Goal: Information Seeking & Learning: Learn about a topic

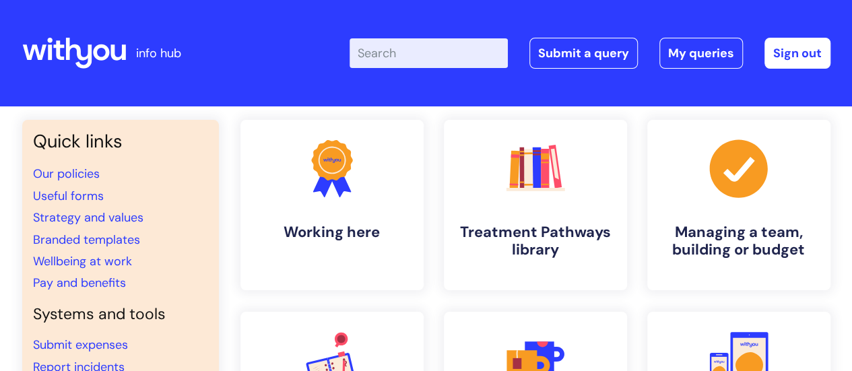
click at [411, 40] on input "Enter your search term here..." at bounding box center [429, 53] width 158 height 30
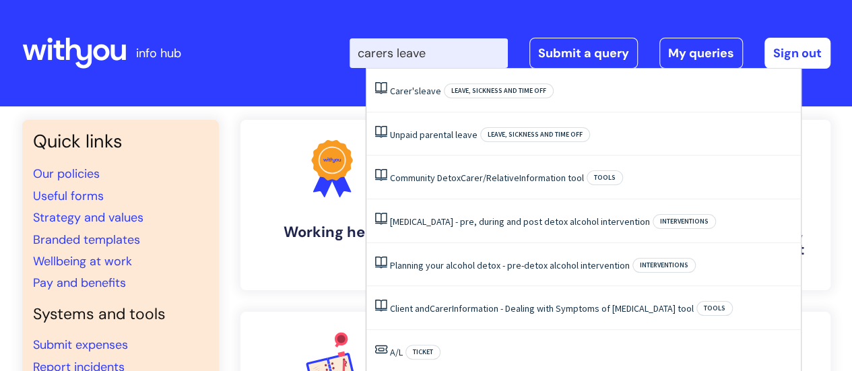
type input "carers leave"
click button "Search" at bounding box center [0, 0] width 0 height 0
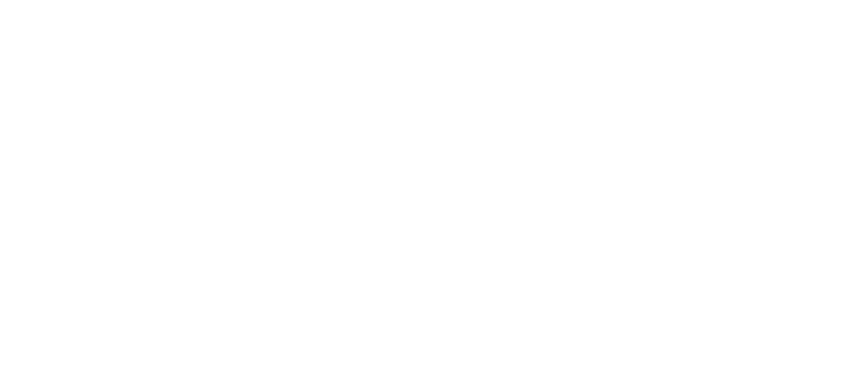
click at [0, 0] on html at bounding box center [0, 0] width 0 height 0
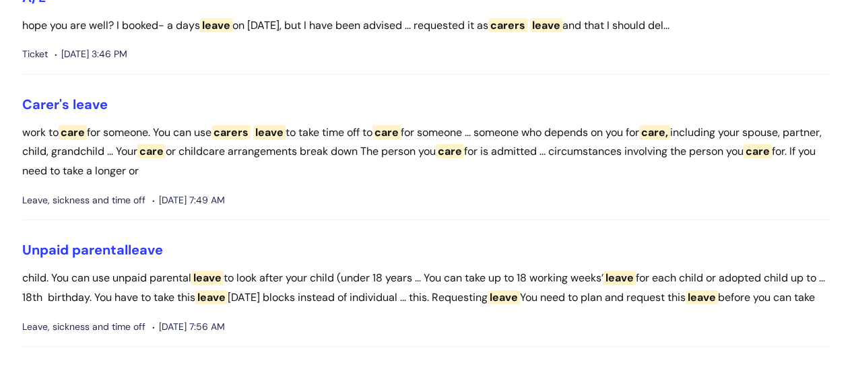
scroll to position [162, 0]
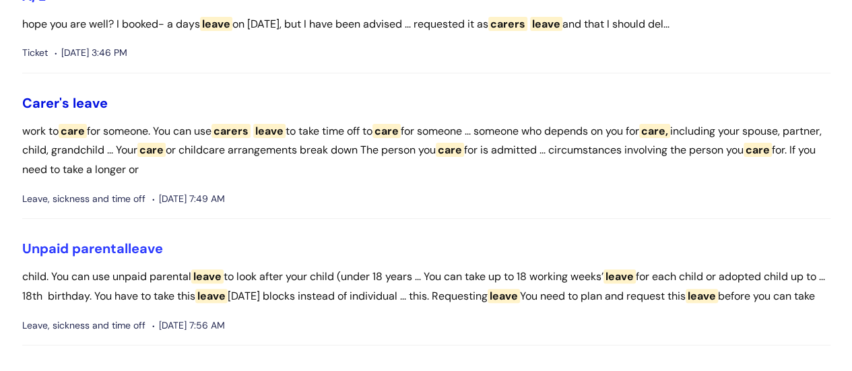
click at [46, 101] on span "Carer's" at bounding box center [45, 103] width 47 height 18
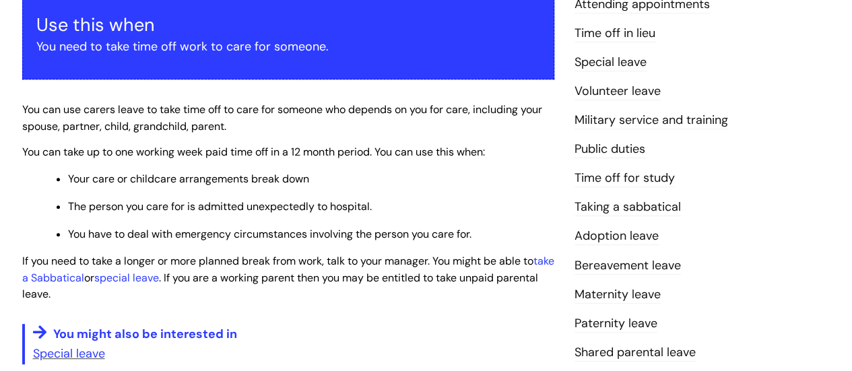
scroll to position [265, 0]
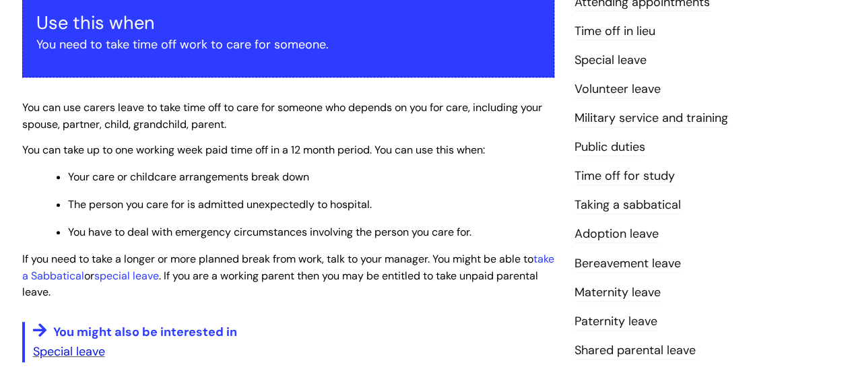
click at [87, 350] on link "Special leave" at bounding box center [69, 352] width 72 height 16
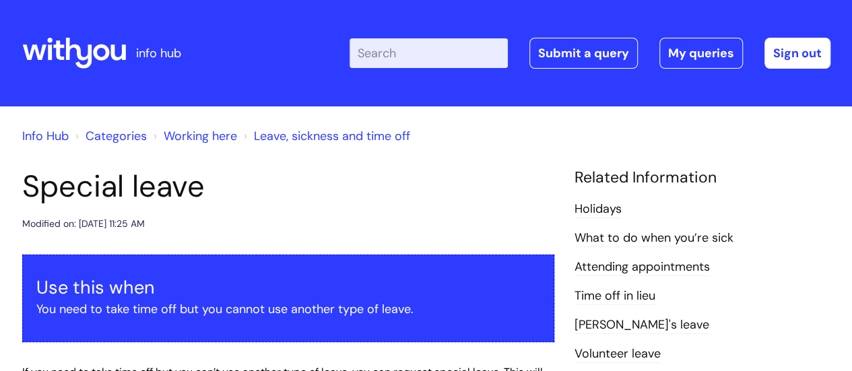
click at [327, 214] on header "Special leave Modified on: [DATE] 11:25 AM" at bounding box center [288, 200] width 532 height 64
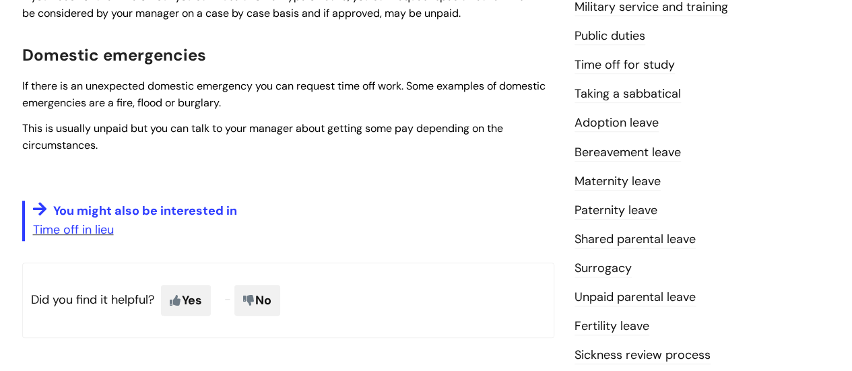
scroll to position [377, 0]
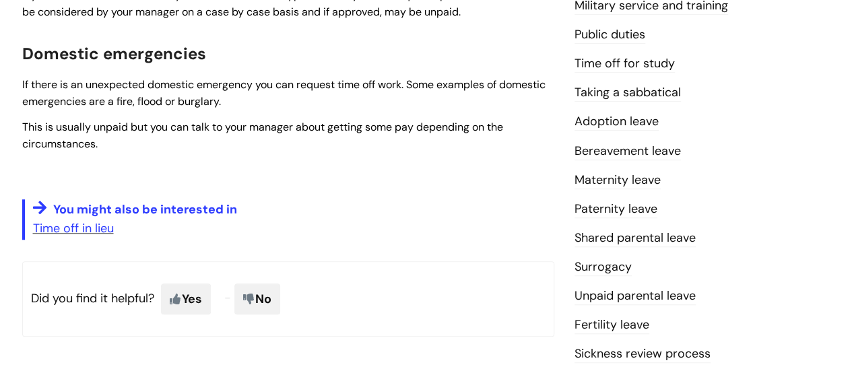
click at [594, 146] on link "Bereavement leave" at bounding box center [628, 152] width 106 height 18
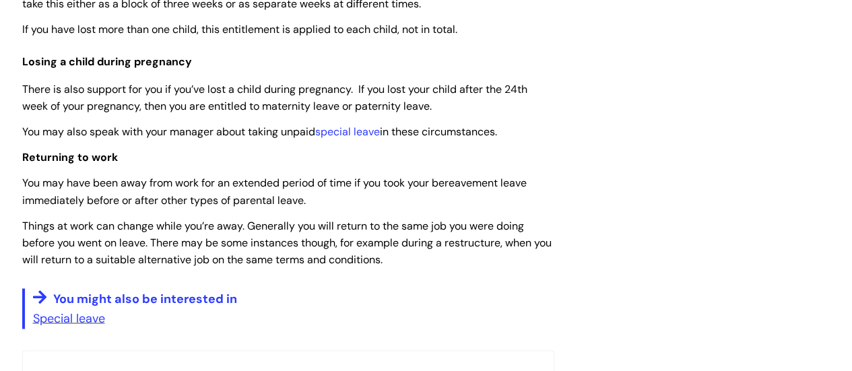
scroll to position [1105, 0]
